Goal: Transaction & Acquisition: Purchase product/service

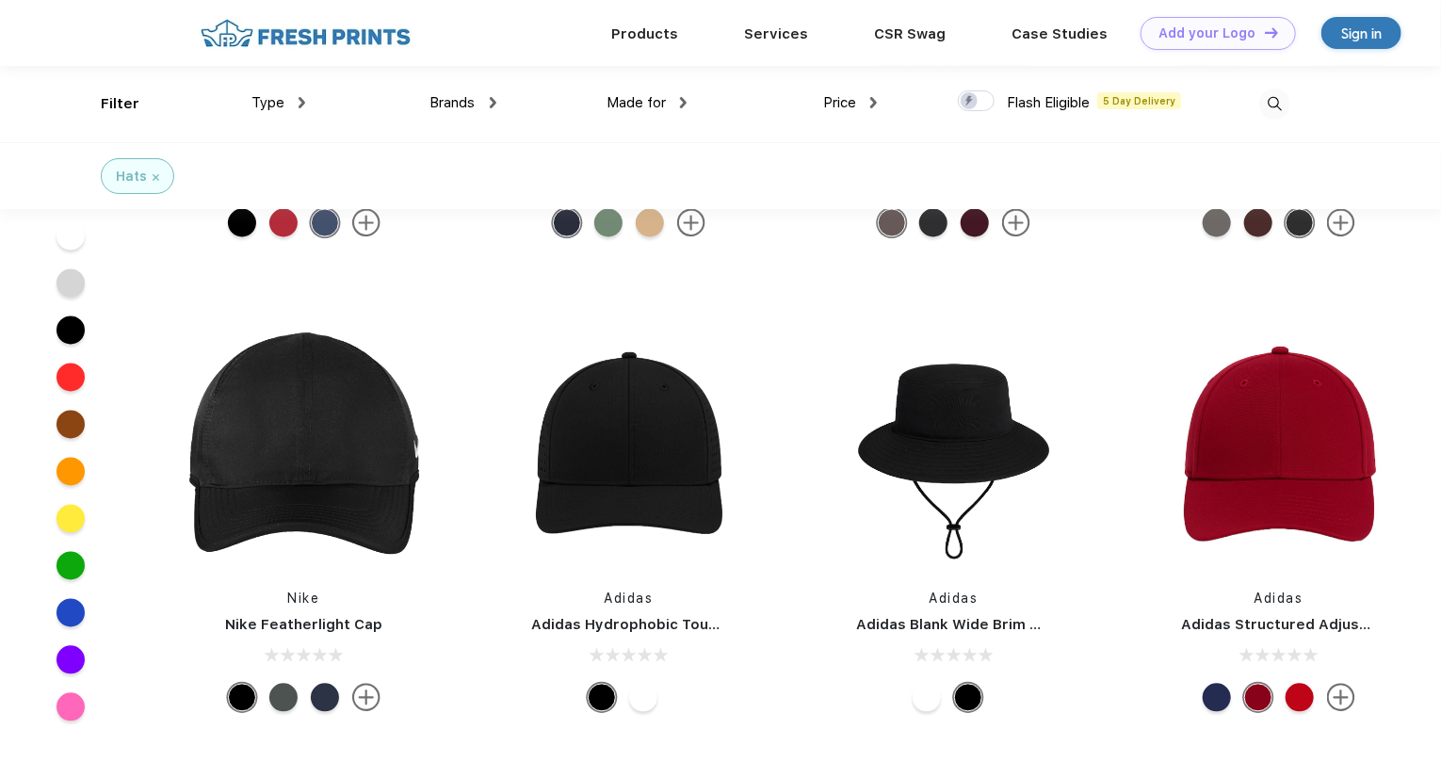
scroll to position [1601, 0]
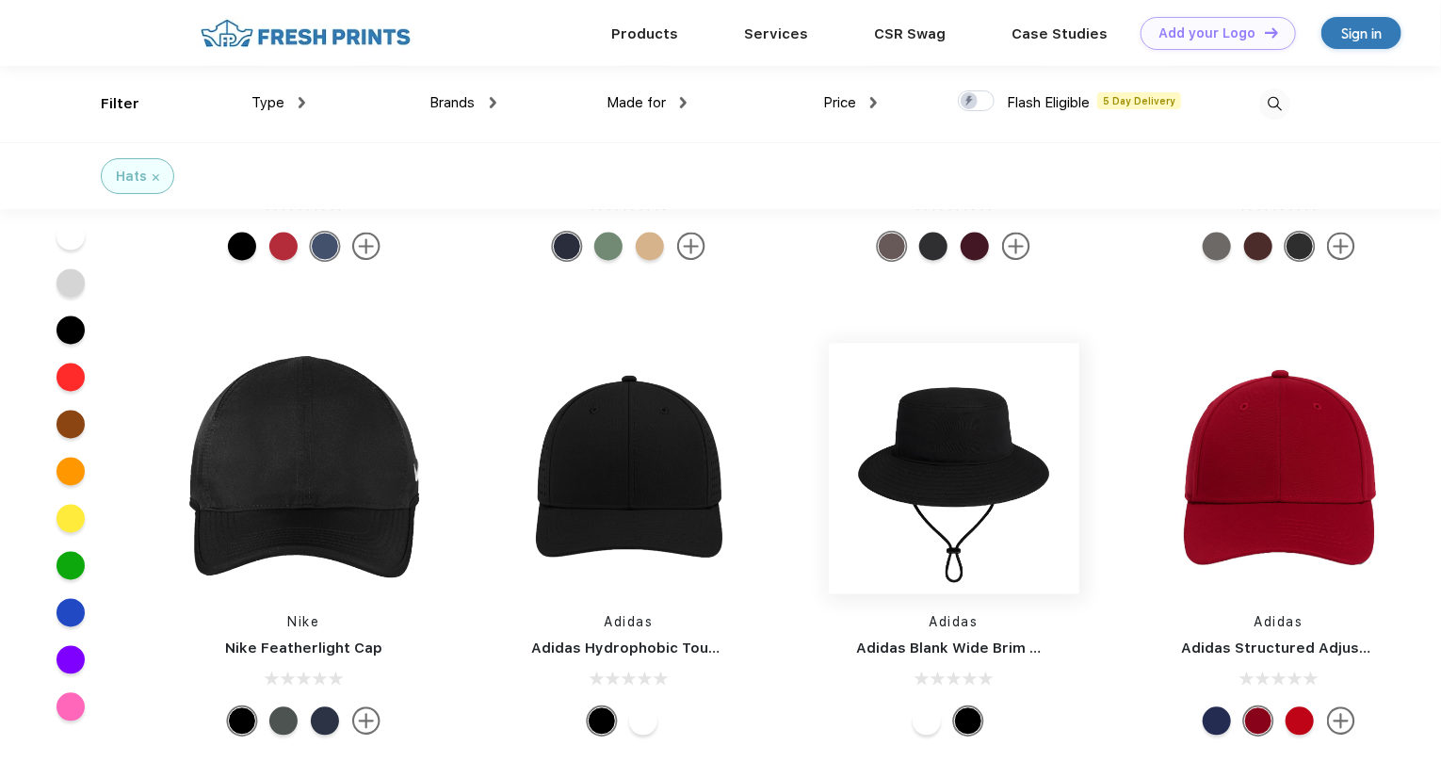
click at [948, 494] on img at bounding box center [954, 469] width 251 height 251
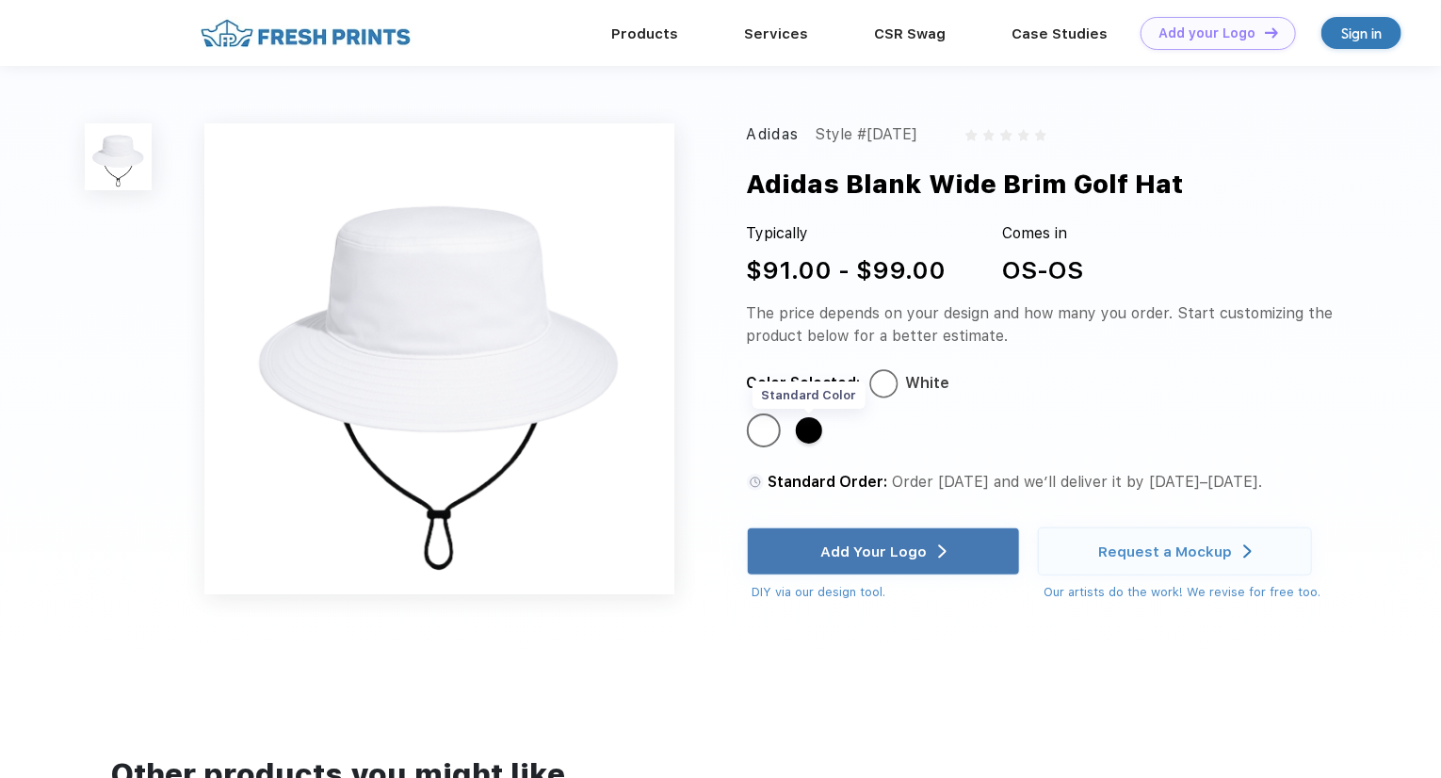
click at [804, 436] on div "Standard Color" at bounding box center [809, 430] width 26 height 26
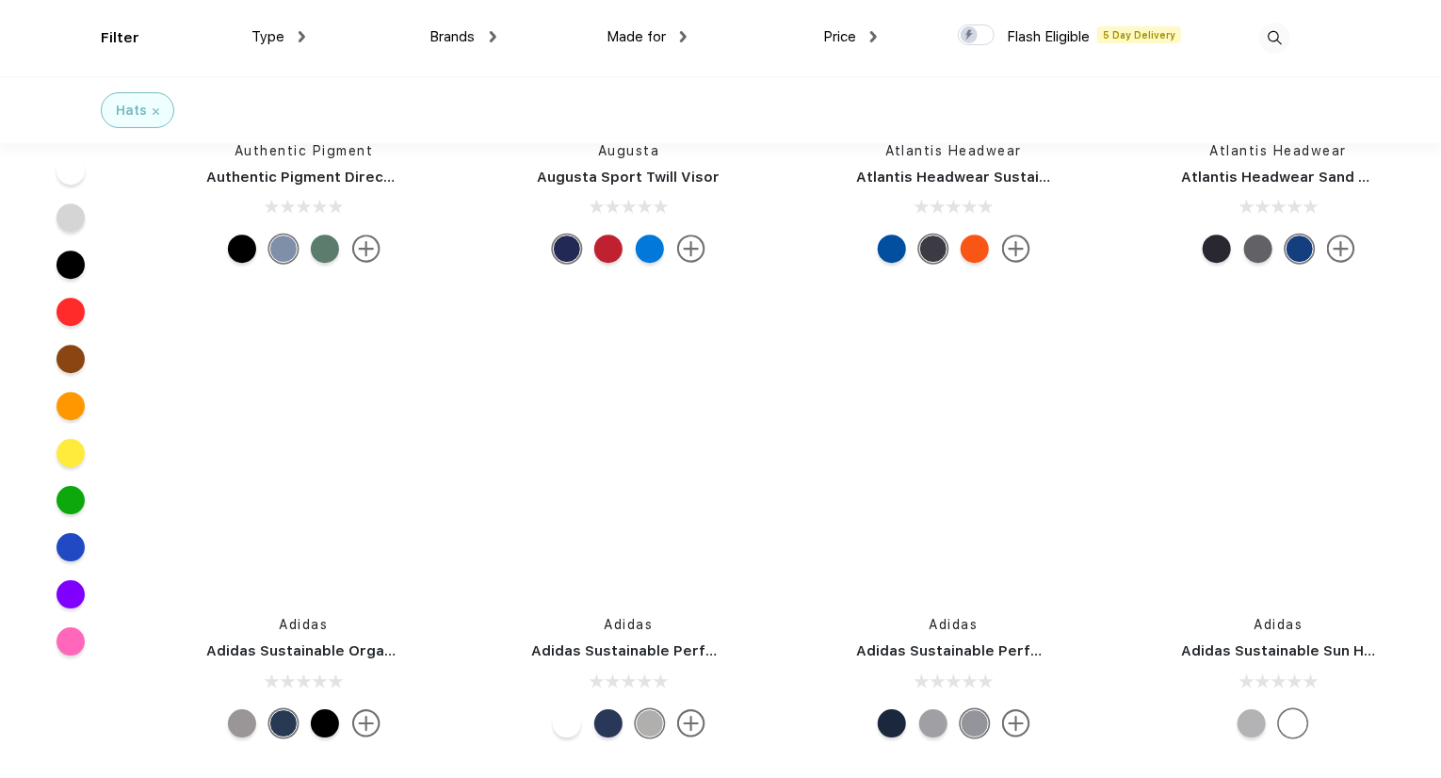
scroll to position [13563, 0]
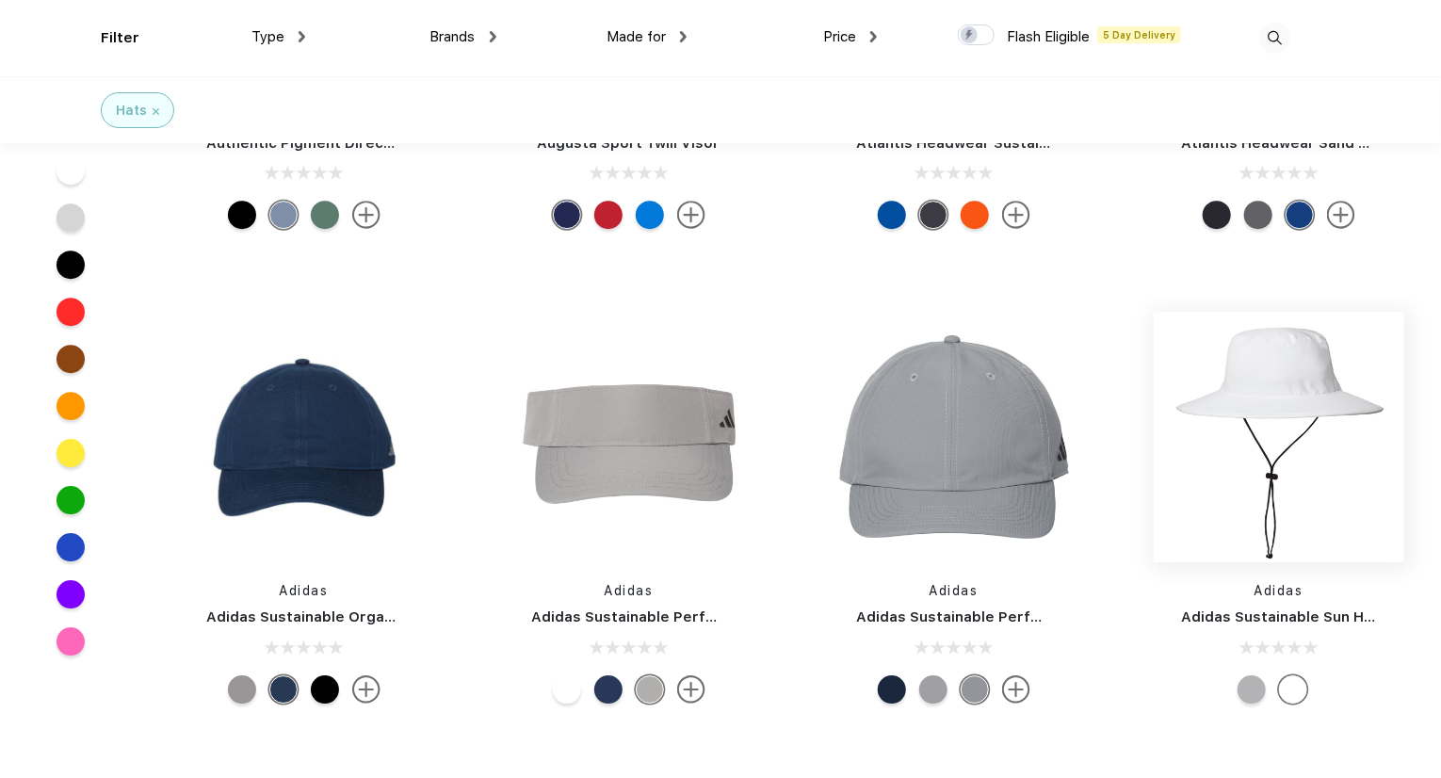
click at [1263, 410] on img at bounding box center [1279, 437] width 251 height 251
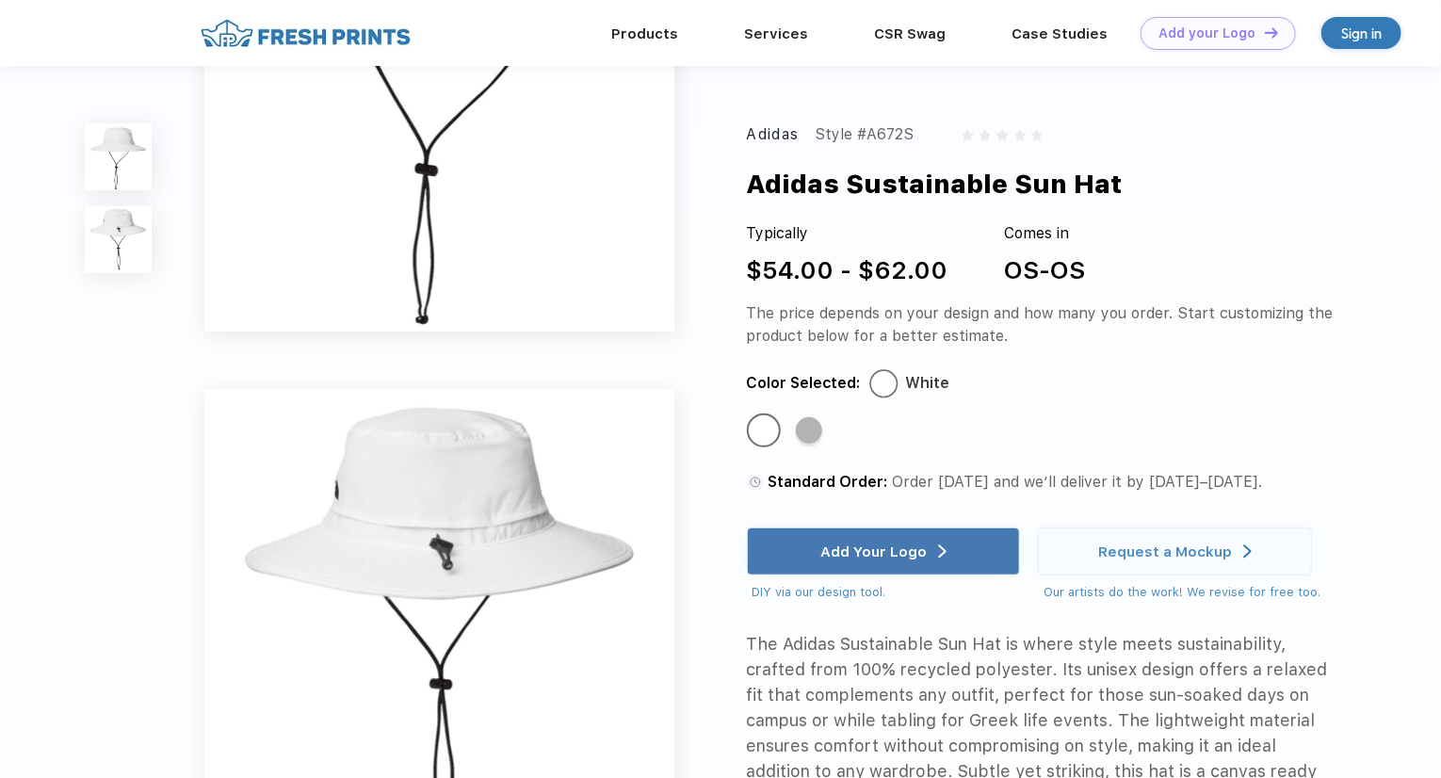
scroll to position [188, 0]
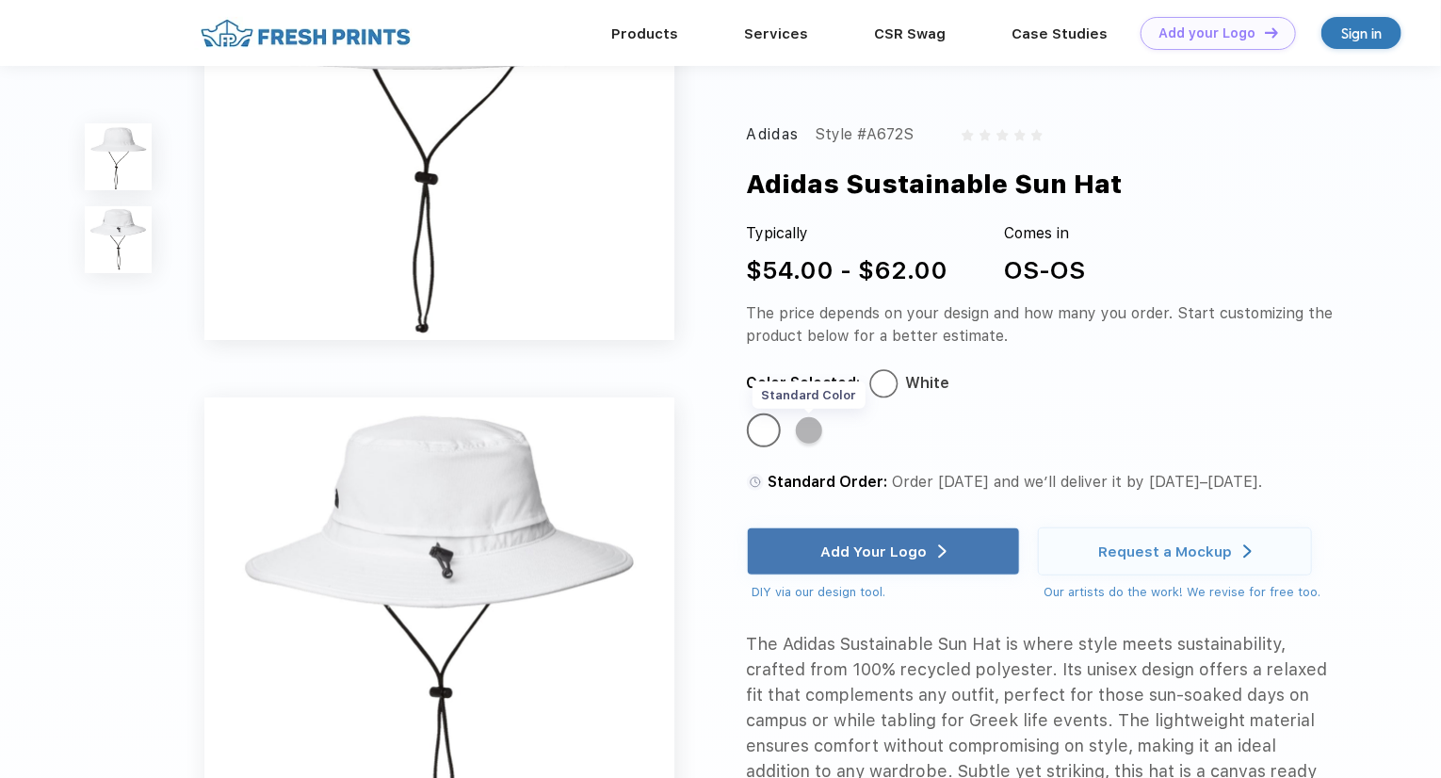
click at [816, 432] on div "Standard Color" at bounding box center [809, 430] width 26 height 26
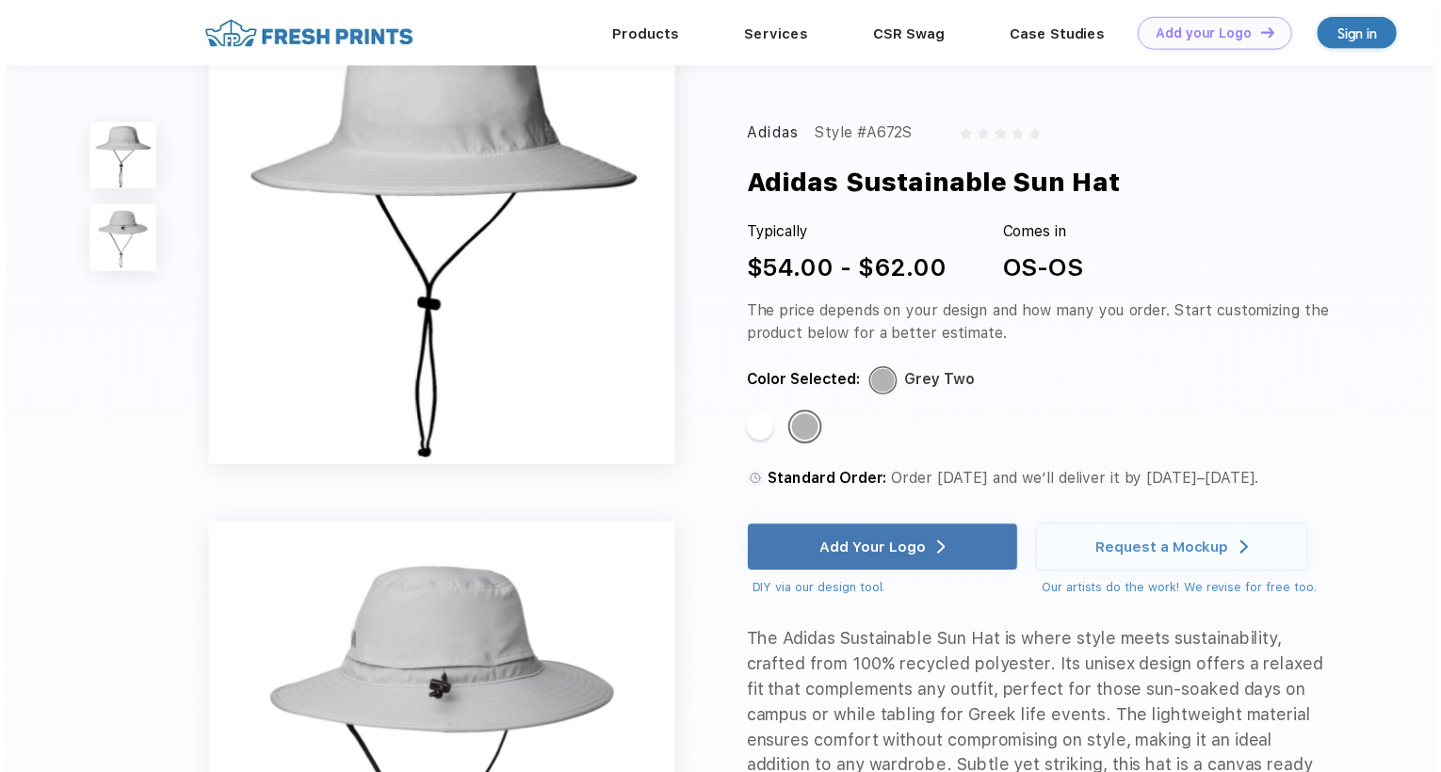
scroll to position [0, 0]
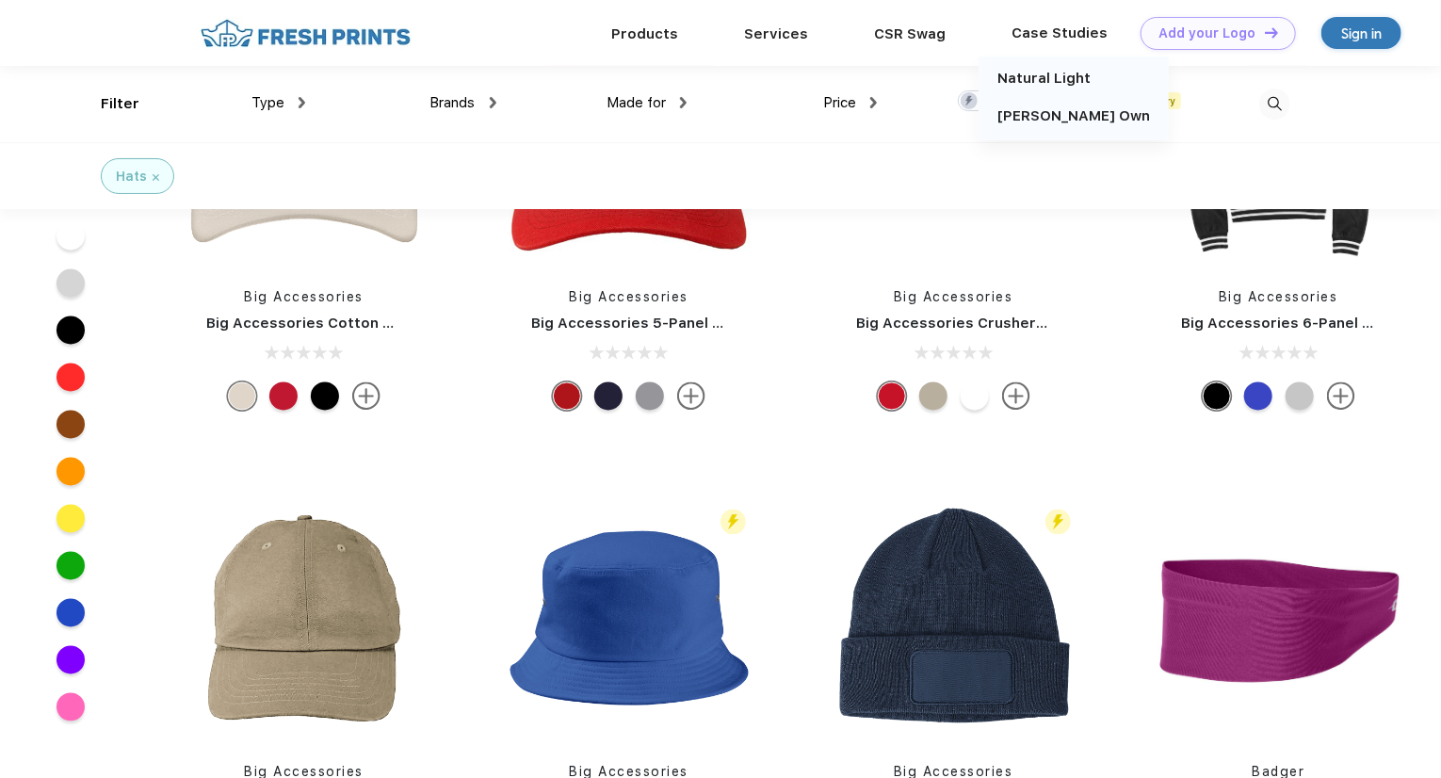
scroll to position [12208, 0]
